Goal: Information Seeking & Learning: Compare options

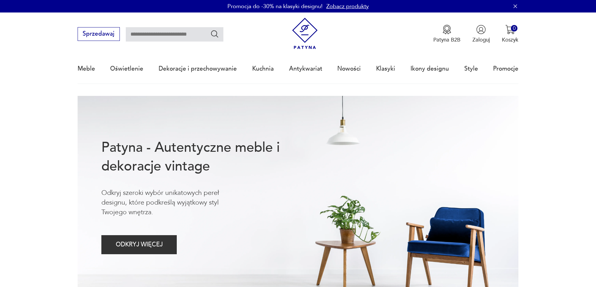
click at [151, 37] on input "text" at bounding box center [175, 34] width 98 height 14
type input "*******"
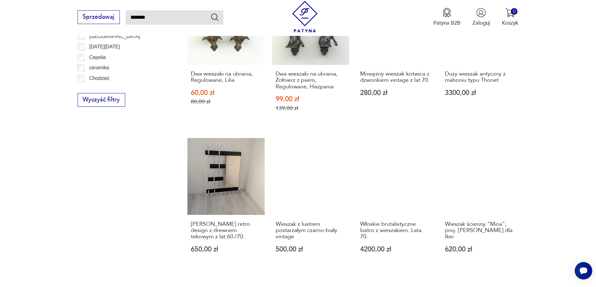
scroll to position [536, 0]
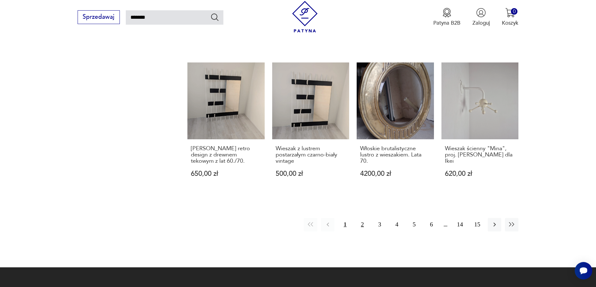
click at [362, 220] on button "2" at bounding box center [361, 224] width 13 height 13
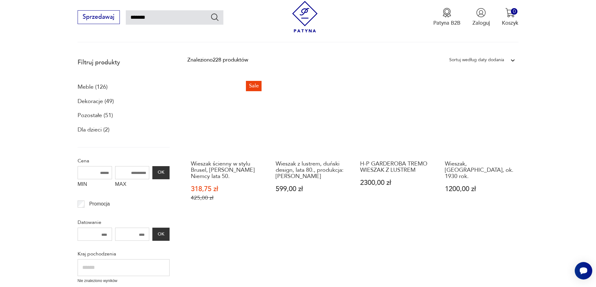
scroll to position [161, 0]
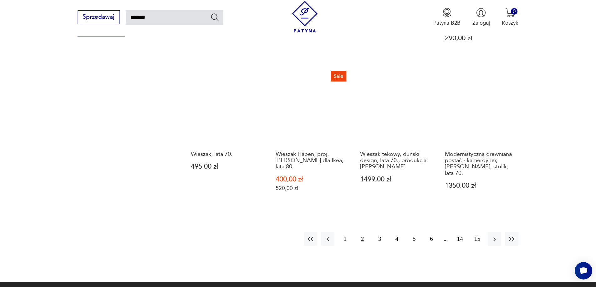
scroll to position [599, 0]
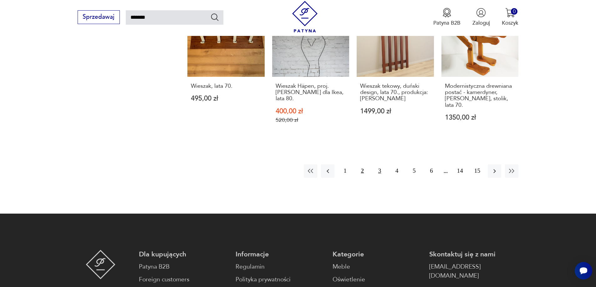
click at [379, 164] on button "3" at bounding box center [379, 170] width 13 height 13
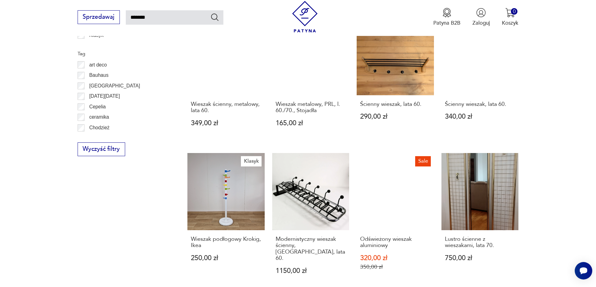
scroll to position [536, 0]
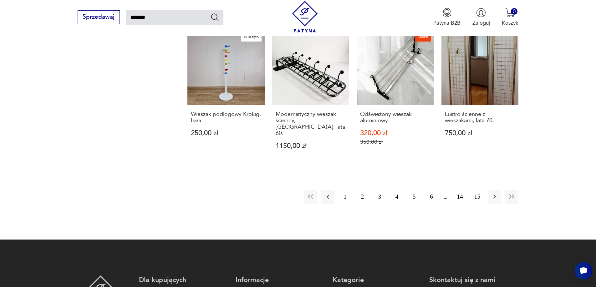
click at [397, 190] on button "4" at bounding box center [396, 196] width 13 height 13
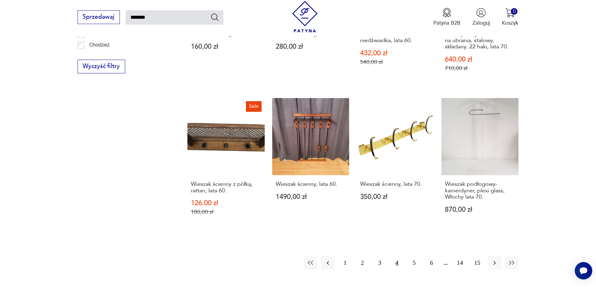
scroll to position [505, 0]
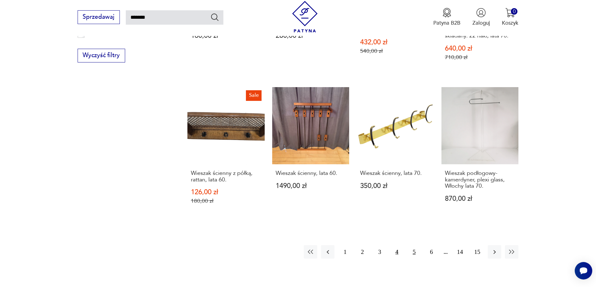
click at [414, 245] on button "5" at bounding box center [413, 251] width 13 height 13
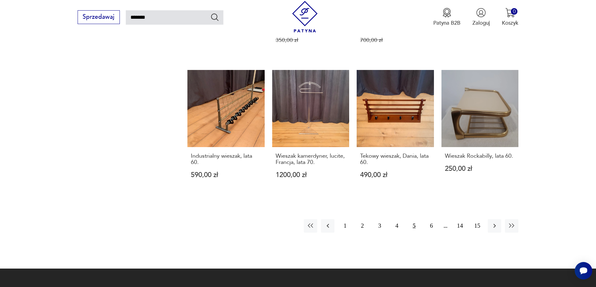
scroll to position [536, 0]
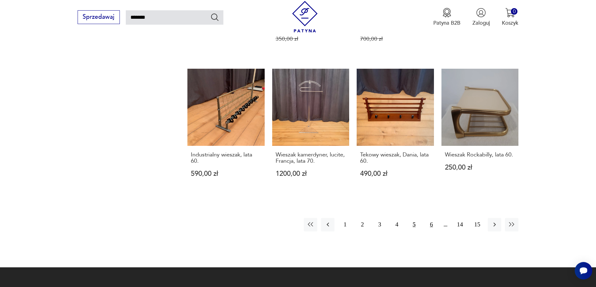
click at [431, 218] on button "6" at bounding box center [430, 224] width 13 height 13
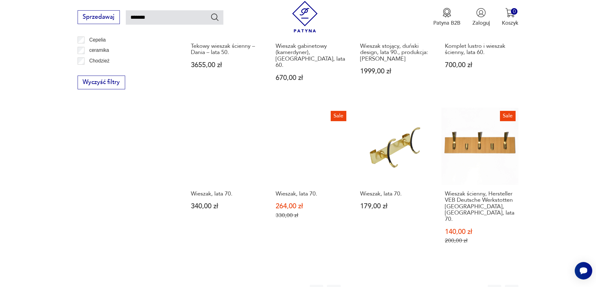
scroll to position [505, 0]
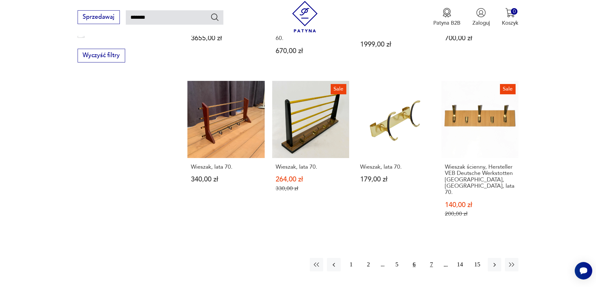
click at [431, 258] on button "7" at bounding box center [430, 264] width 13 height 13
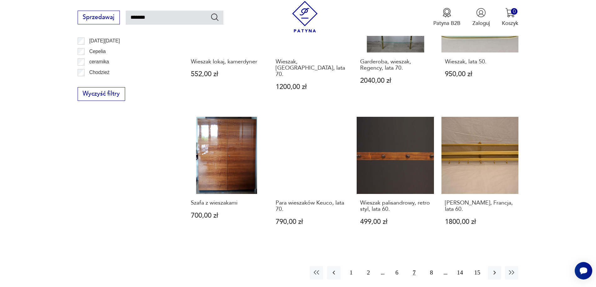
scroll to position [474, 0]
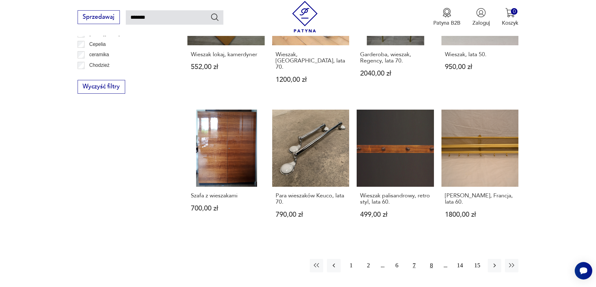
click at [431, 259] on button "8" at bounding box center [430, 265] width 13 height 13
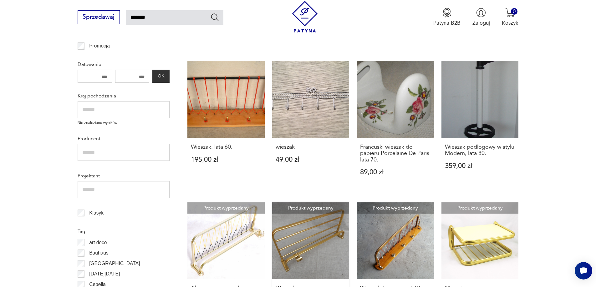
scroll to position [161, 0]
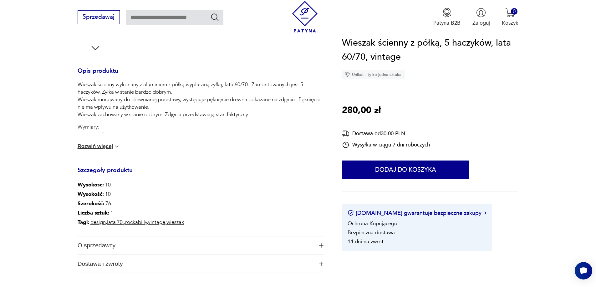
scroll to position [281, 0]
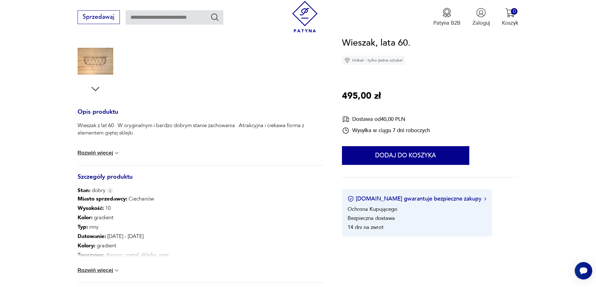
scroll to position [219, 0]
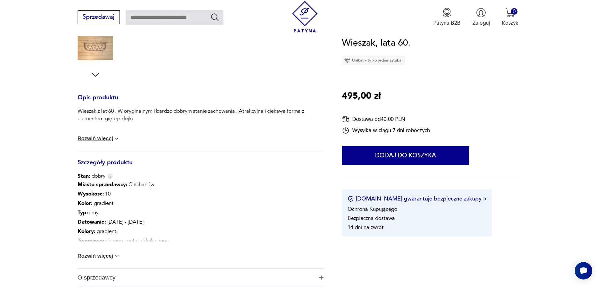
click at [109, 259] on button "Rozwiń więcej" at bounding box center [99, 256] width 43 height 6
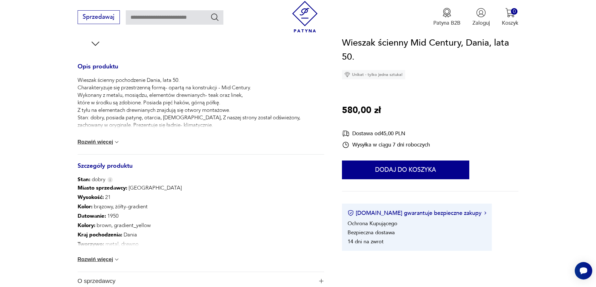
scroll to position [250, 0]
click at [98, 259] on button "Rozwiń więcej" at bounding box center [99, 259] width 43 height 6
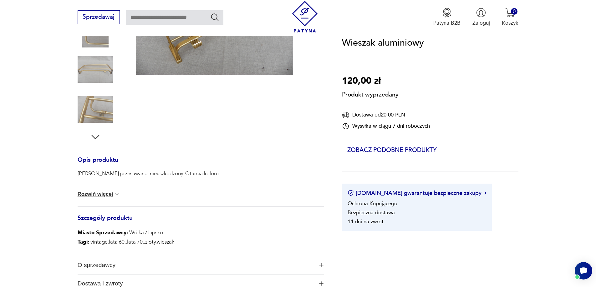
scroll to position [31, 0]
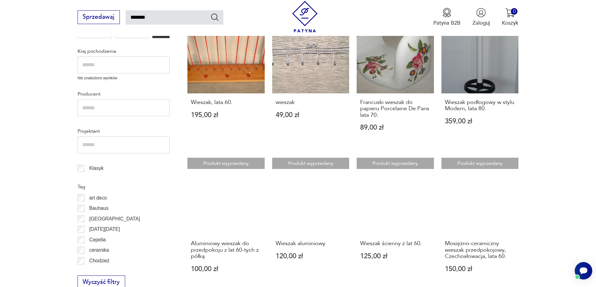
scroll to position [199, 0]
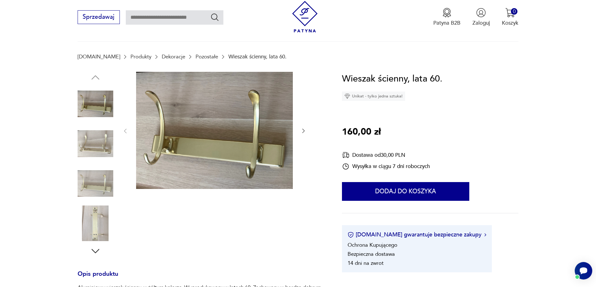
scroll to position [156, 0]
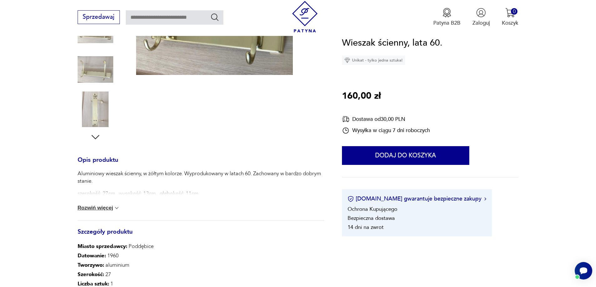
click at [108, 207] on button "Rozwiń więcej" at bounding box center [99, 208] width 43 height 6
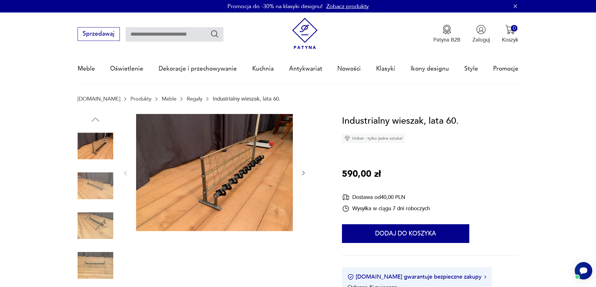
click at [302, 174] on icon "button" at bounding box center [303, 173] width 6 height 6
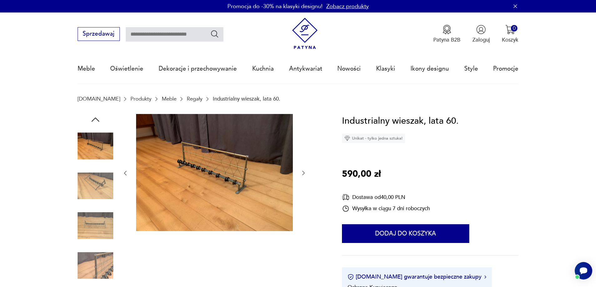
click at [302, 174] on icon "button" at bounding box center [303, 173] width 6 height 6
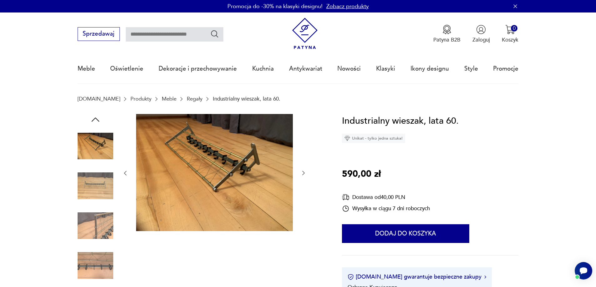
click at [302, 174] on icon "button" at bounding box center [303, 173] width 6 height 6
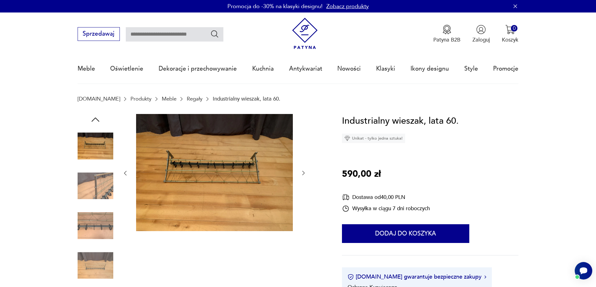
click at [302, 174] on icon "button" at bounding box center [303, 173] width 6 height 6
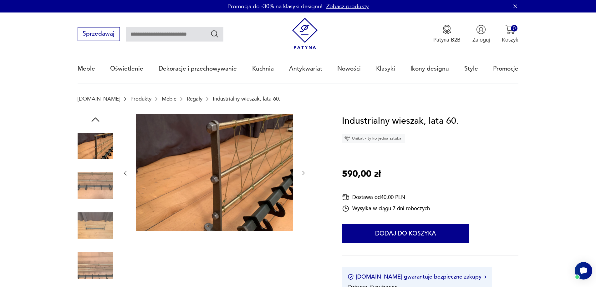
click at [302, 174] on icon "button" at bounding box center [303, 173] width 6 height 6
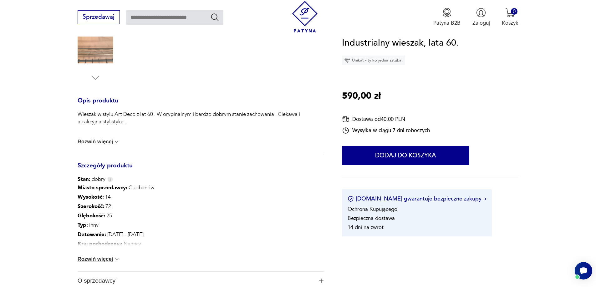
scroll to position [250, 0]
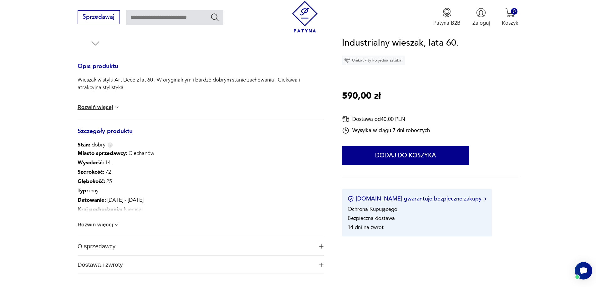
click at [102, 225] on button "Rozwiń więcej" at bounding box center [99, 225] width 43 height 6
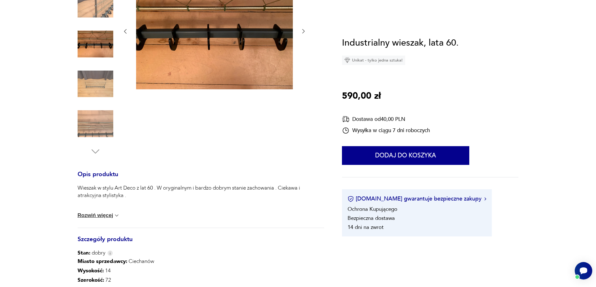
scroll to position [31, 0]
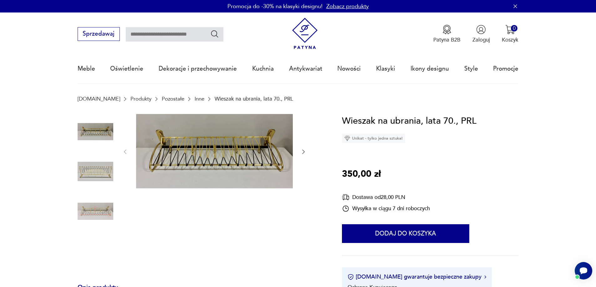
click at [303, 152] on icon "button" at bounding box center [303, 152] width 6 height 6
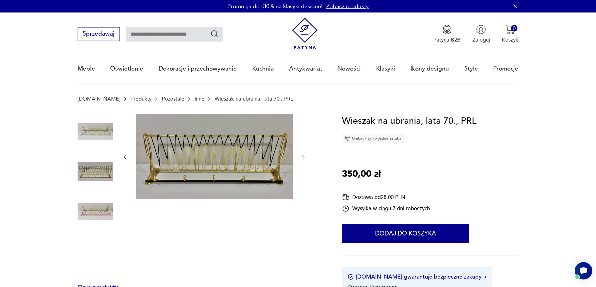
click at [303, 155] on icon "button" at bounding box center [303, 157] width 6 height 6
